Goal: Navigation & Orientation: Find specific page/section

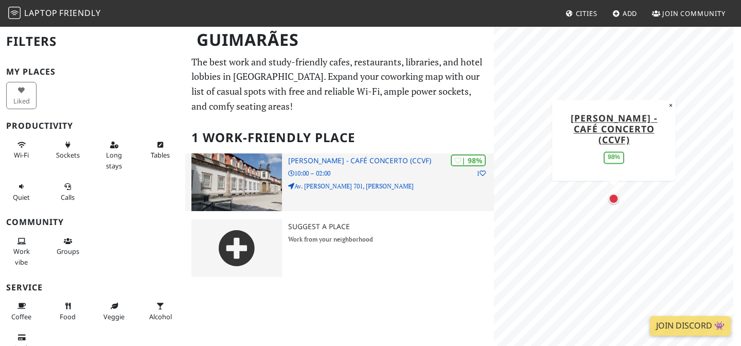
click at [384, 169] on p "10:00 – 02:00" at bounding box center [391, 173] width 206 height 10
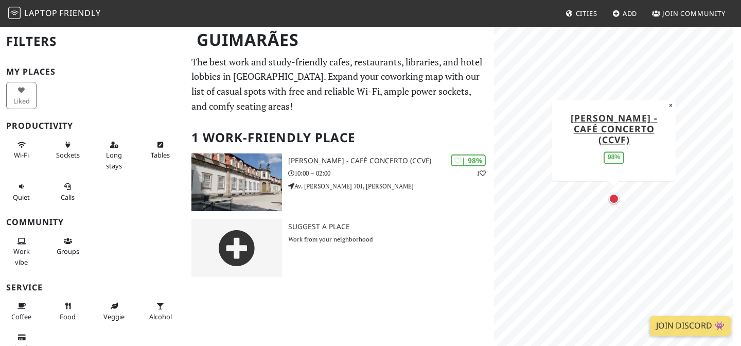
click at [48, 10] on span "Laptop" at bounding box center [40, 12] width 33 height 11
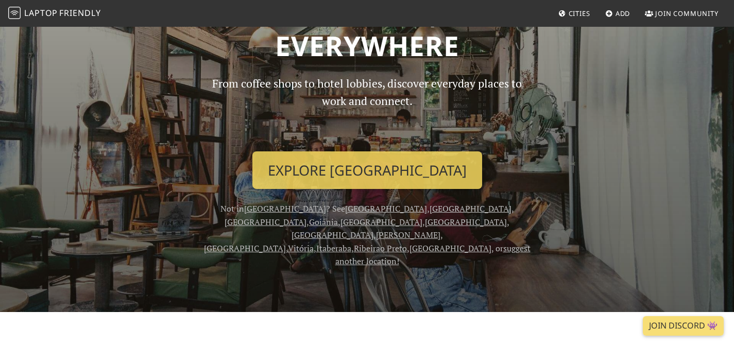
scroll to position [51, 0]
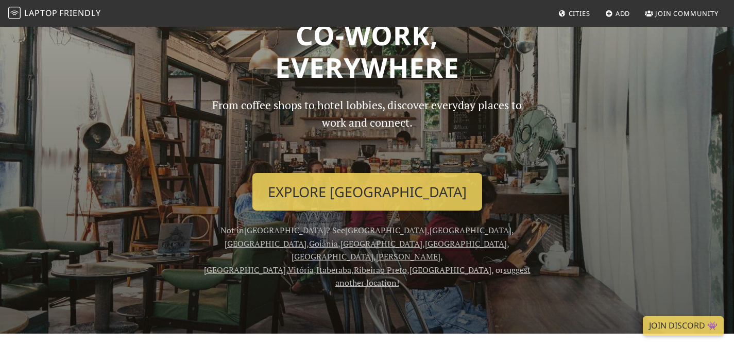
click at [376, 251] on link "[PERSON_NAME]" at bounding box center [408, 256] width 64 height 11
